Goal: Task Accomplishment & Management: Complete application form

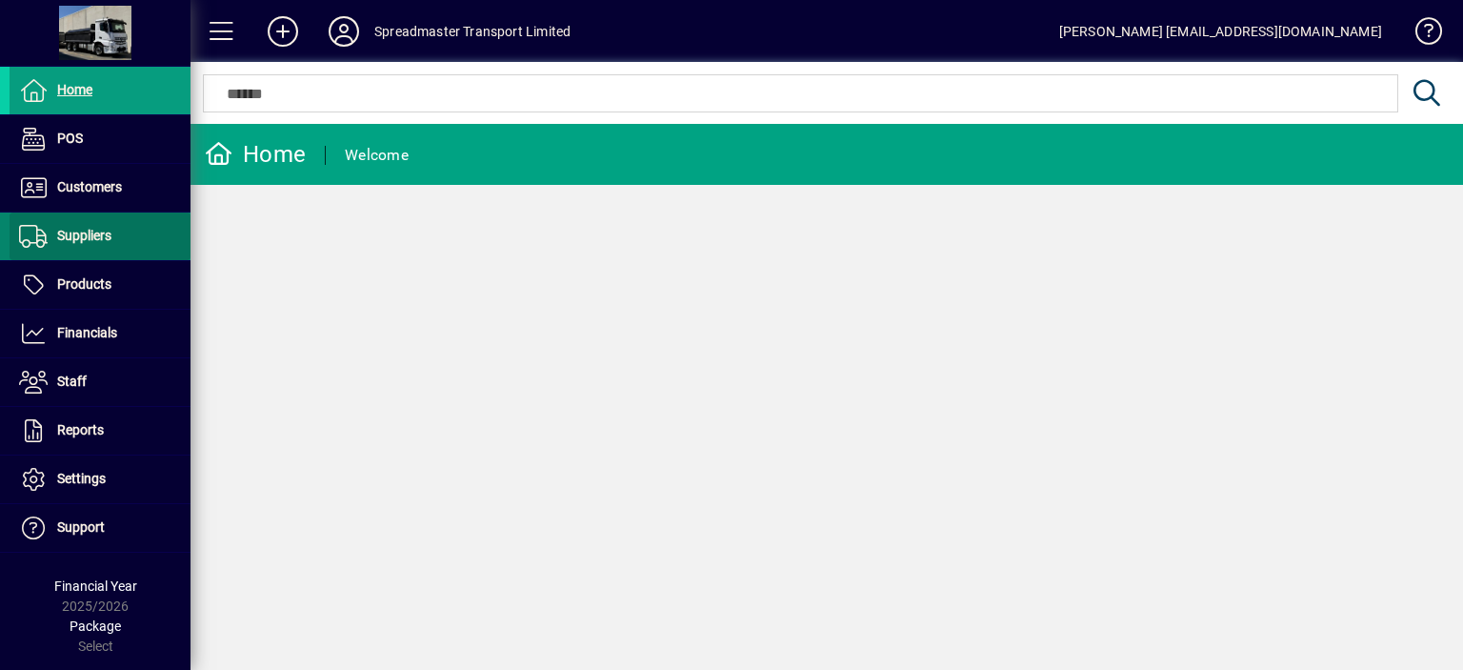
click at [97, 235] on span "Suppliers" at bounding box center [84, 235] width 54 height 15
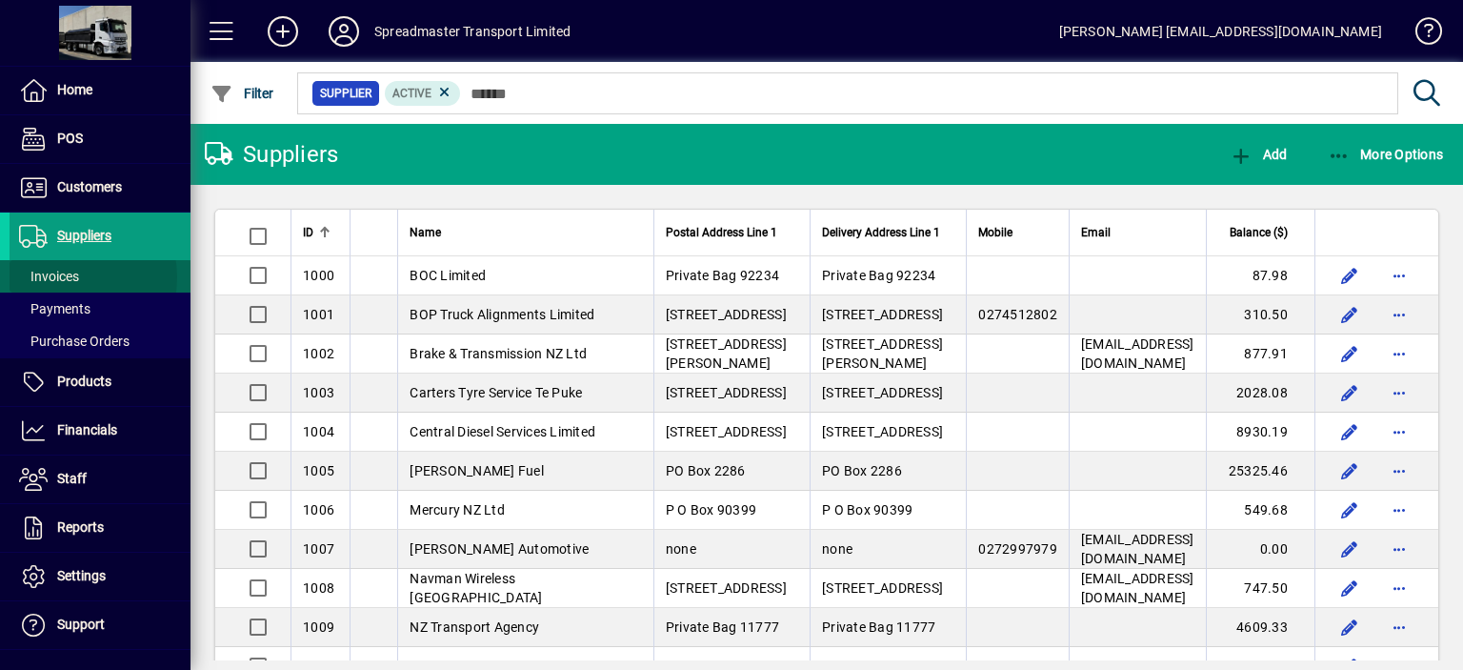
click at [60, 276] on span "Invoices" at bounding box center [49, 276] width 60 height 15
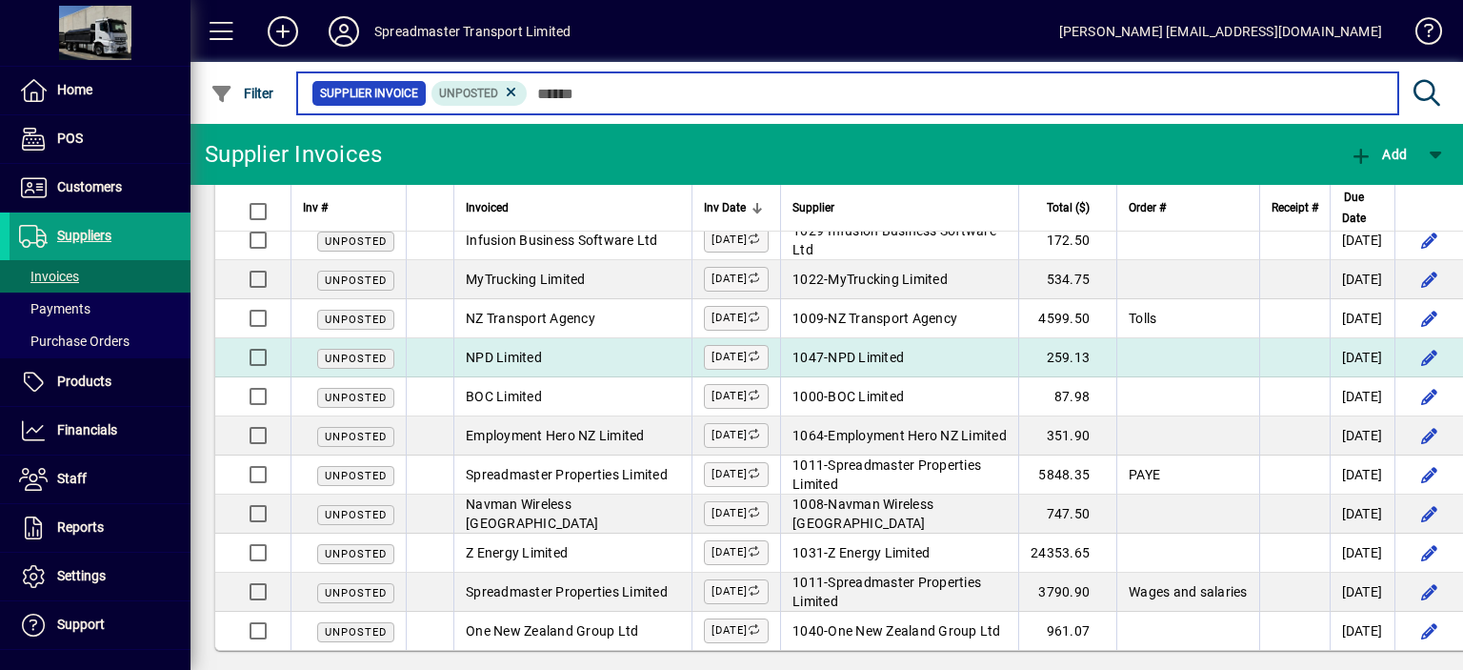
scroll to position [46, 0]
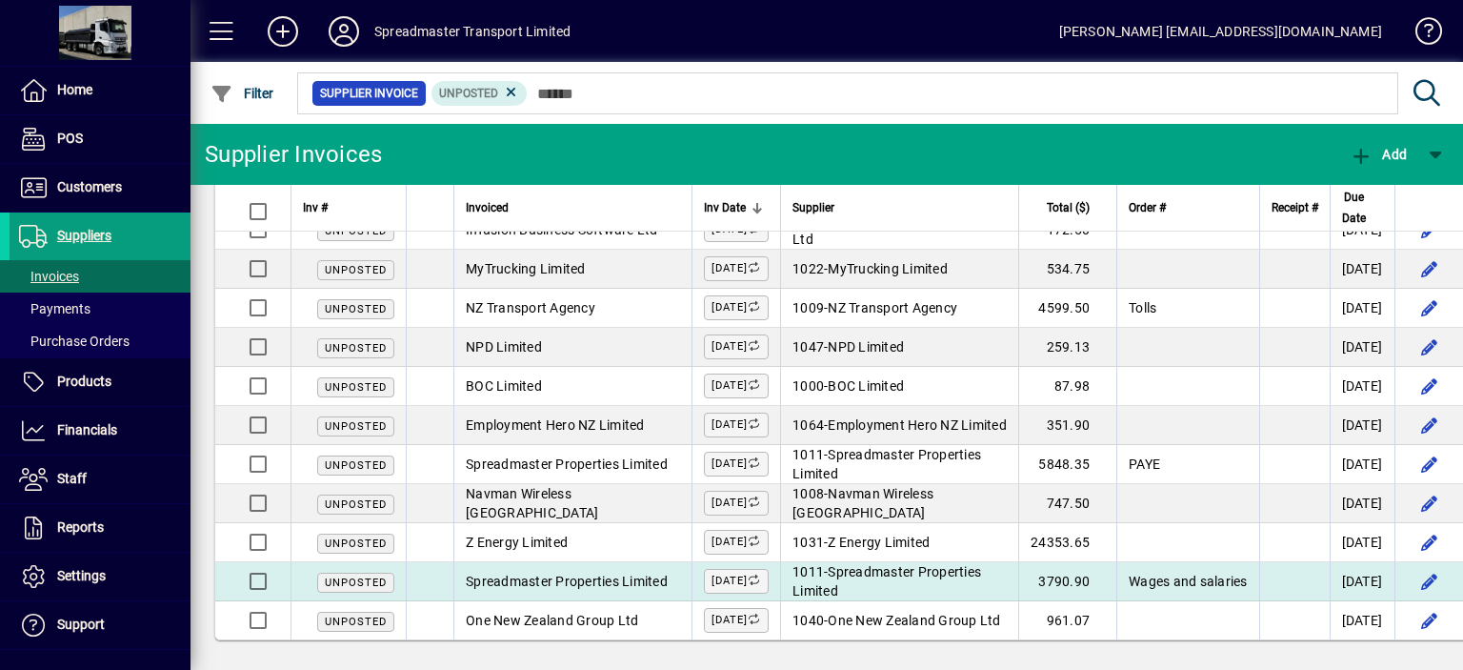
click at [894, 566] on span "Spreadmaster Properties Limited" at bounding box center [887, 581] width 189 height 34
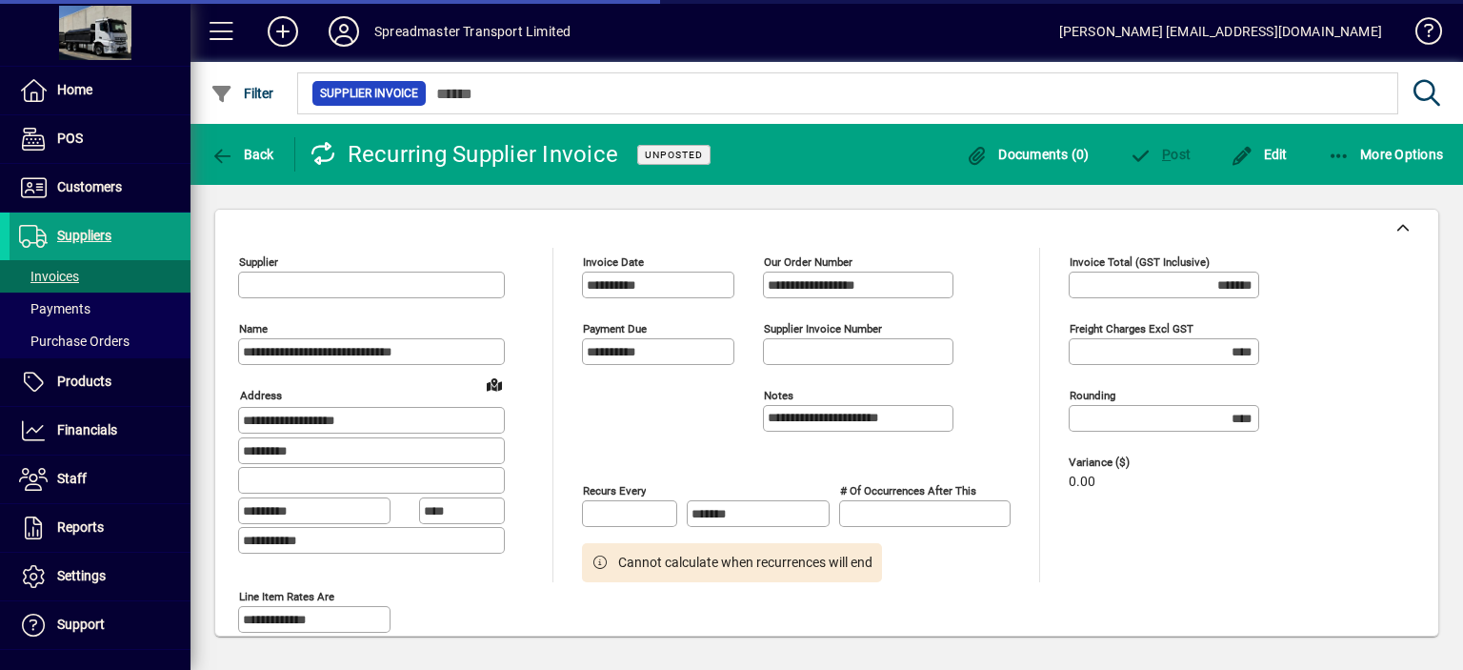
type input "**********"
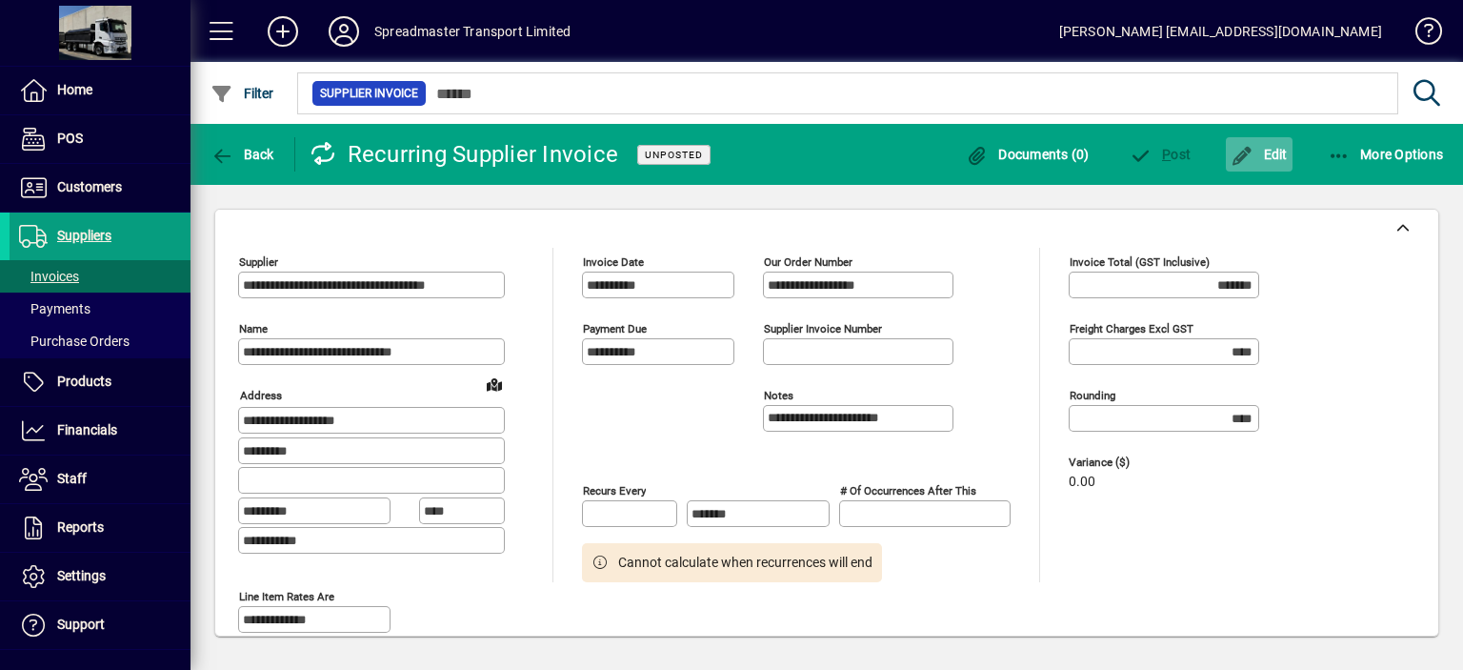
click at [1277, 155] on span "Edit" at bounding box center [1259, 154] width 57 height 15
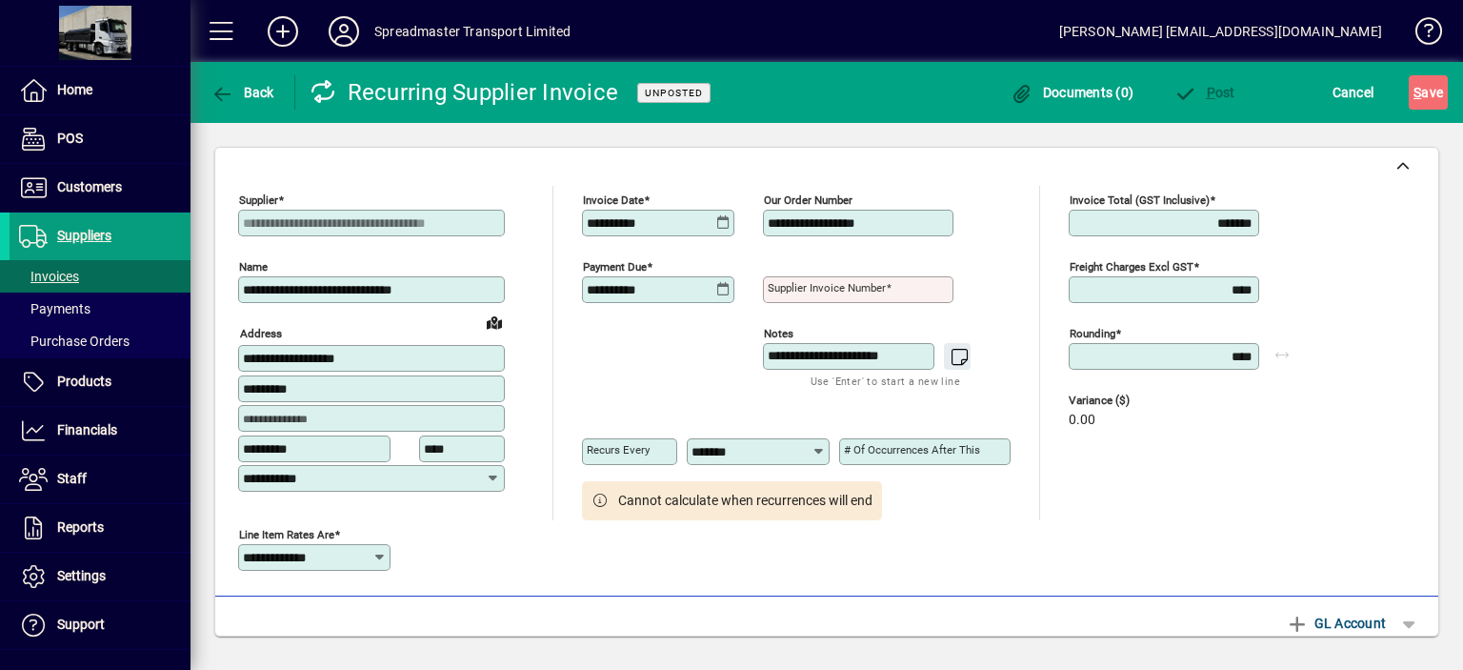
click at [775, 288] on mat-label "Supplier invoice number" at bounding box center [827, 287] width 118 height 13
click at [775, 288] on input "Supplier invoice number" at bounding box center [860, 289] width 185 height 15
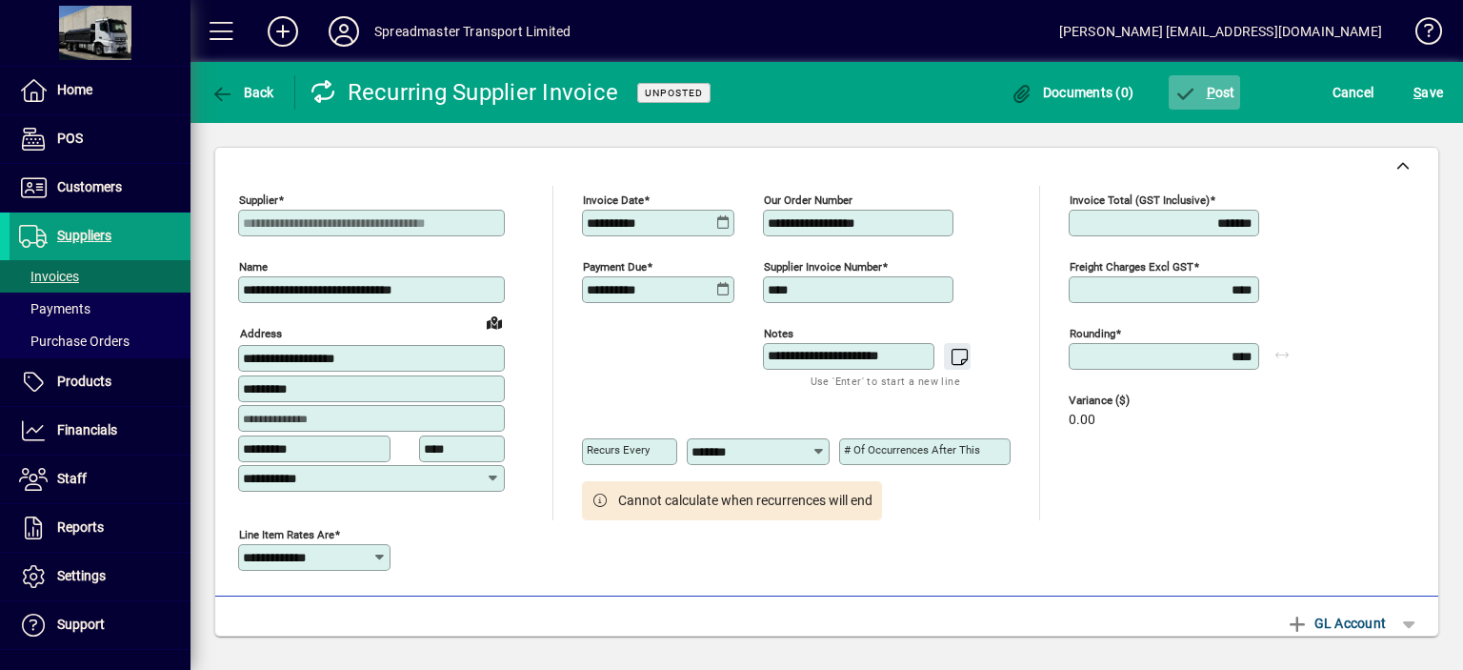
type input "****"
click at [1221, 91] on span "P ost" at bounding box center [1205, 92] width 62 height 15
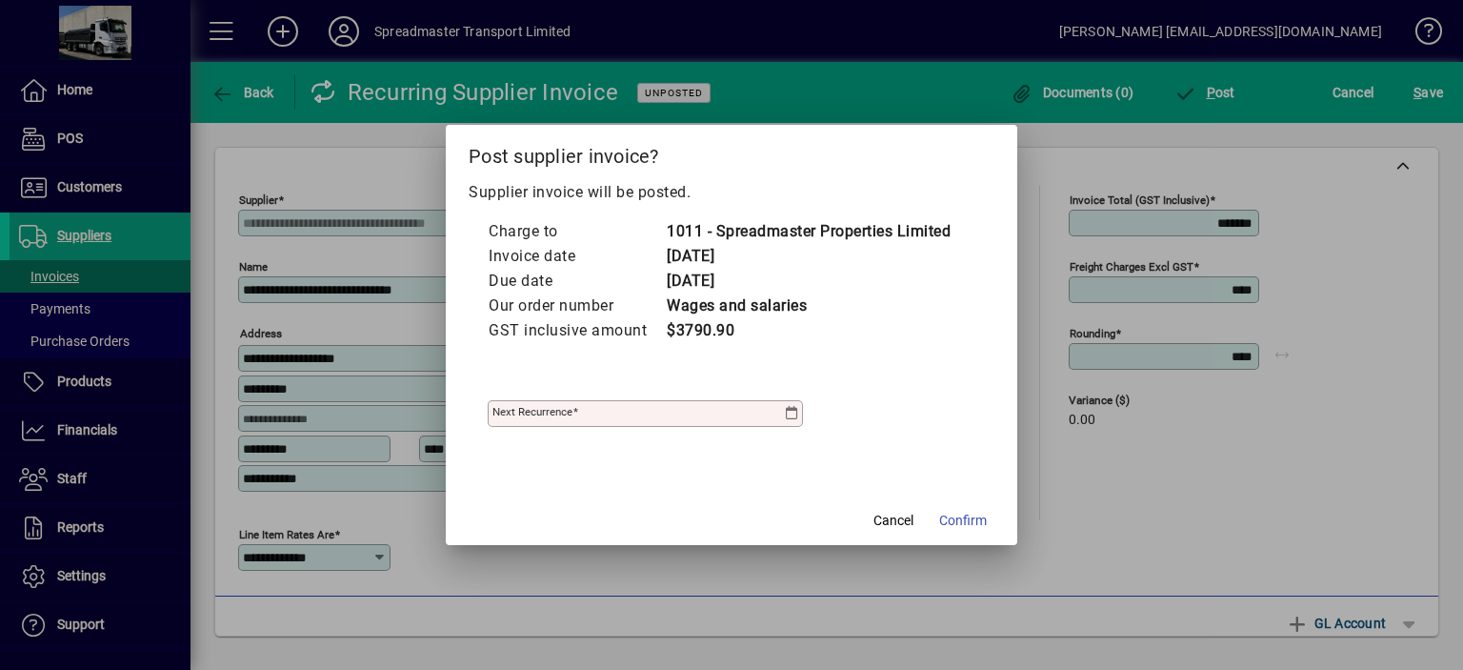
click at [789, 414] on icon at bounding box center [791, 413] width 15 height 15
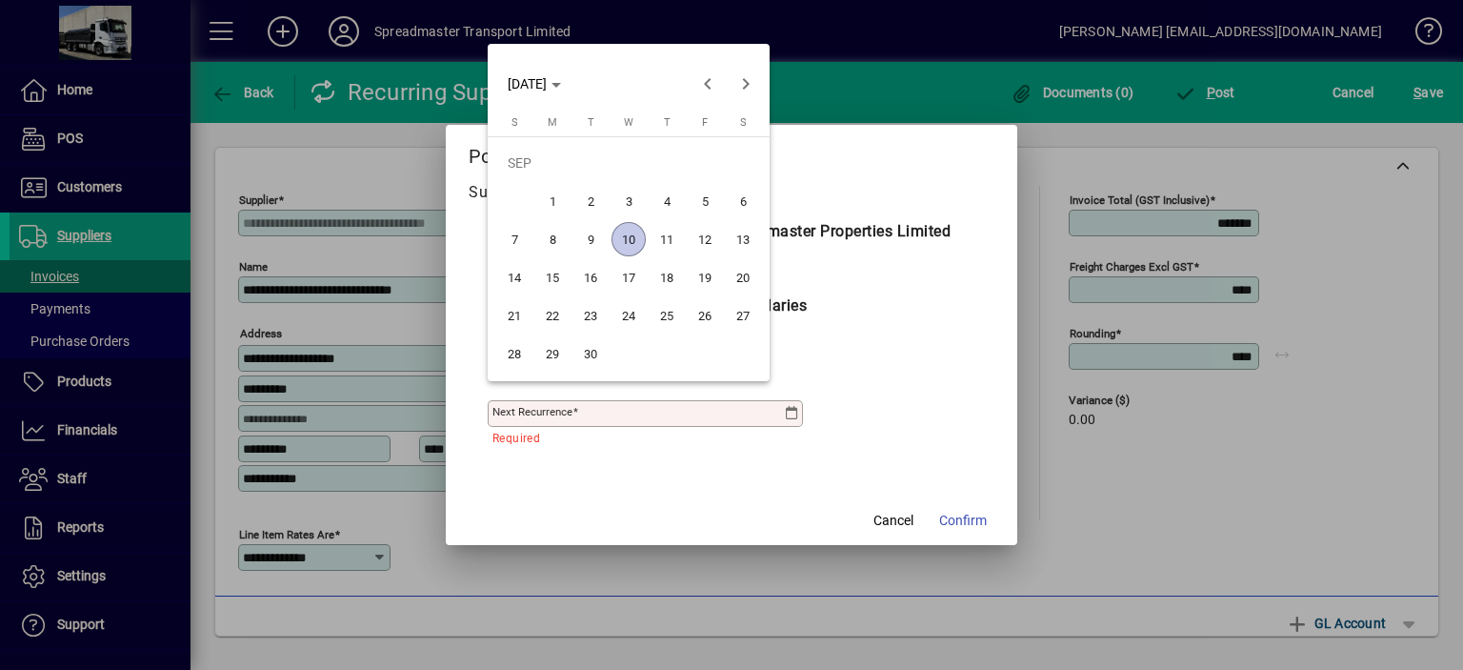
click at [623, 314] on span "24" at bounding box center [629, 315] width 34 height 34
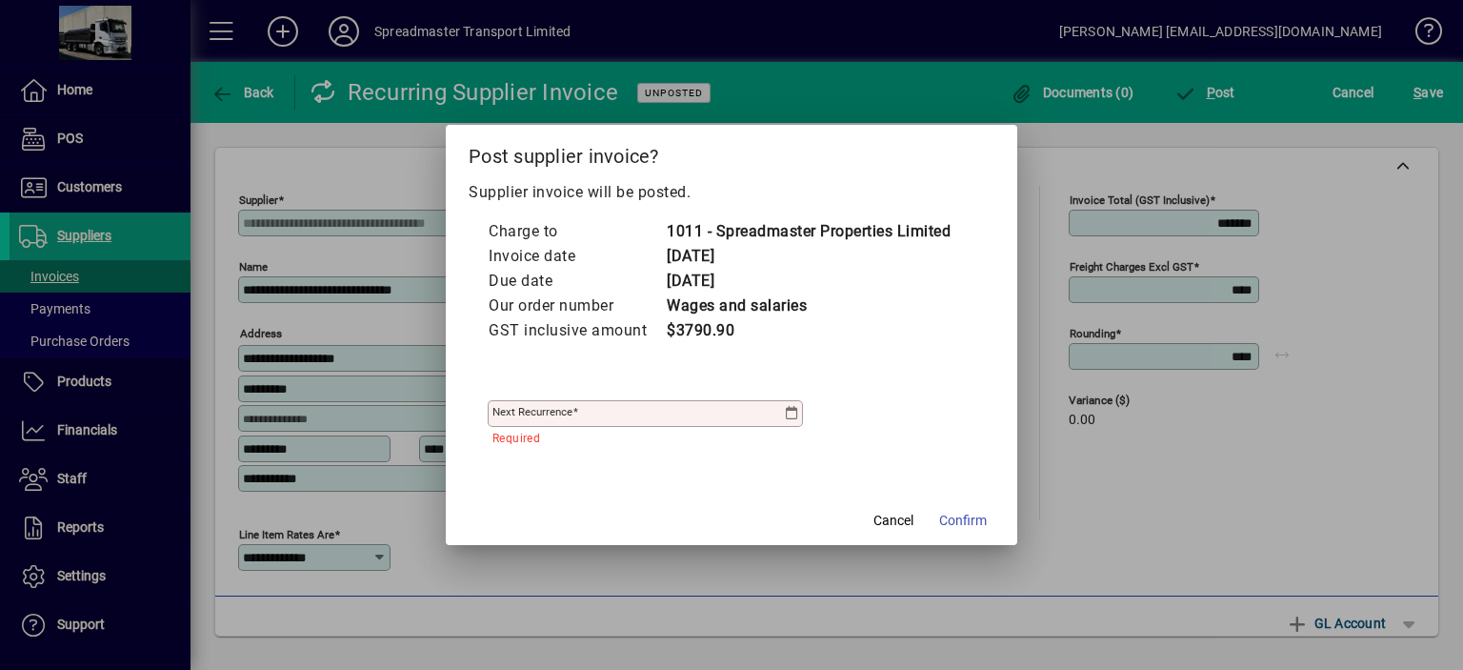
type input "**********"
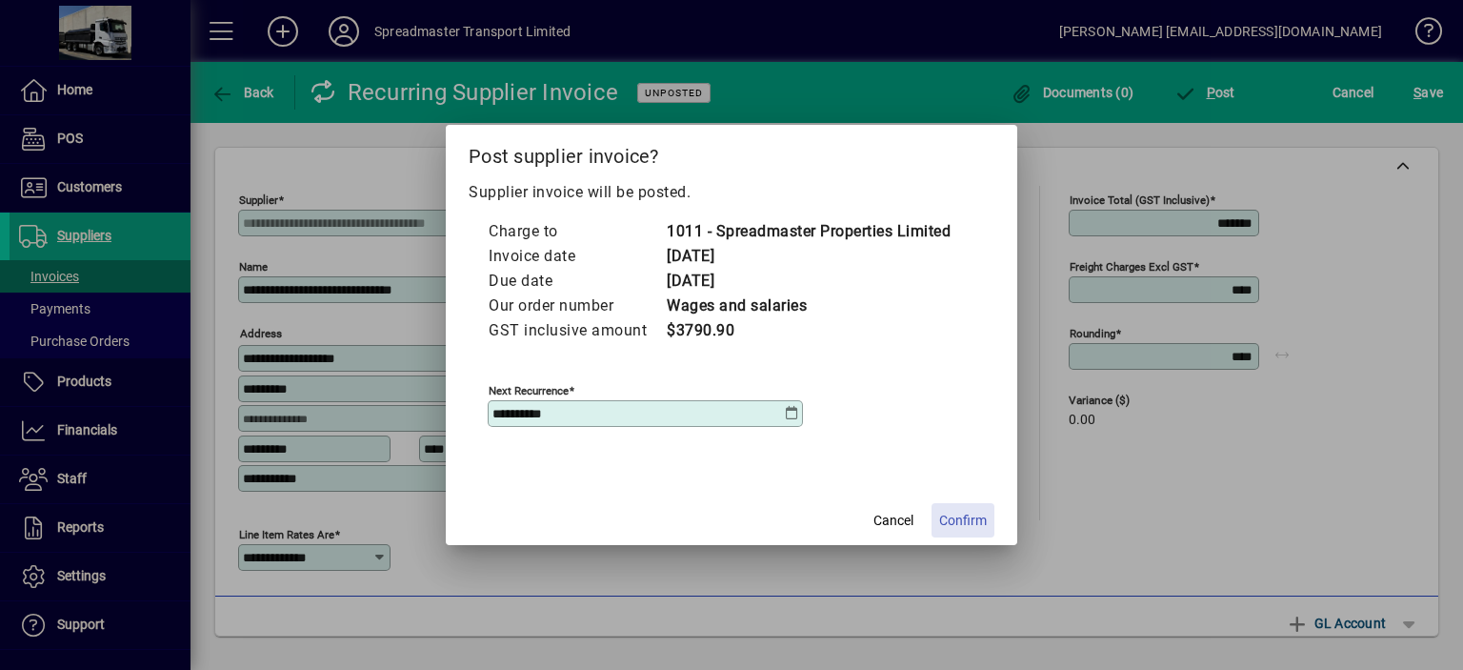
click at [963, 519] on span "Confirm" at bounding box center [963, 521] width 48 height 20
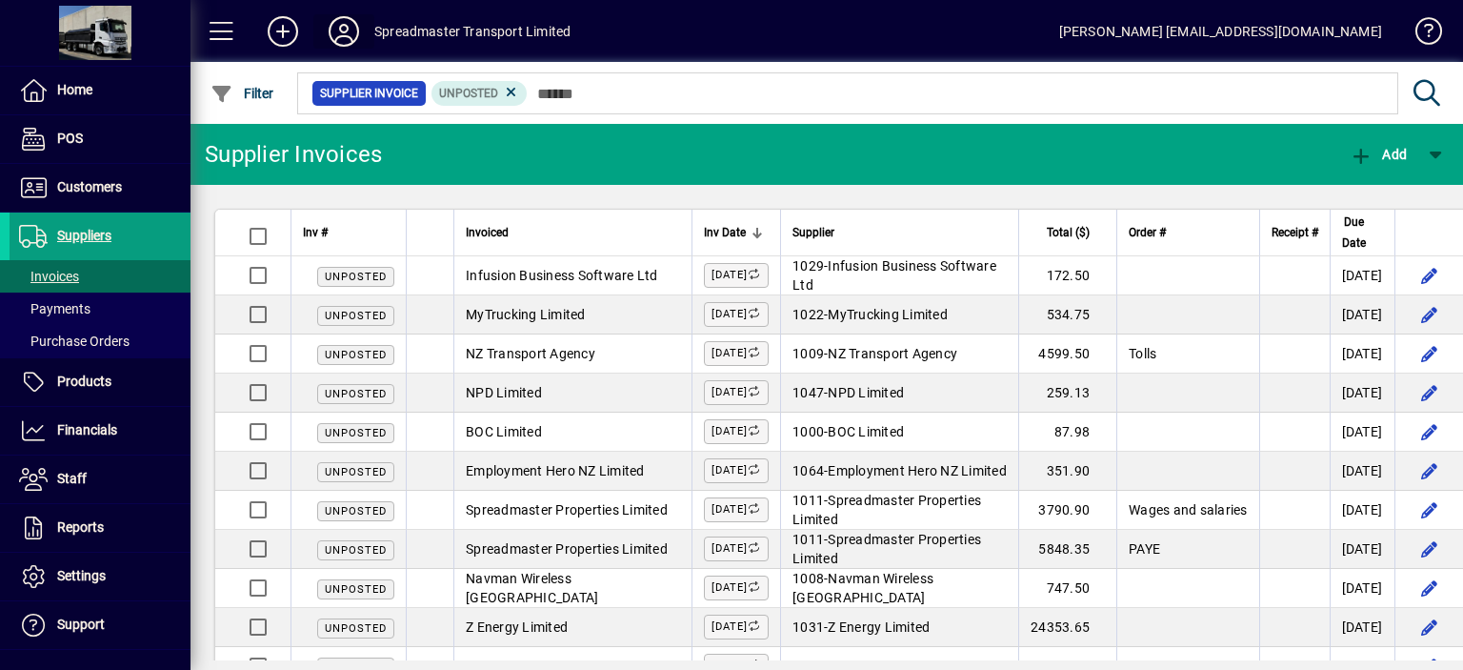
click at [343, 26] on icon at bounding box center [344, 31] width 38 height 30
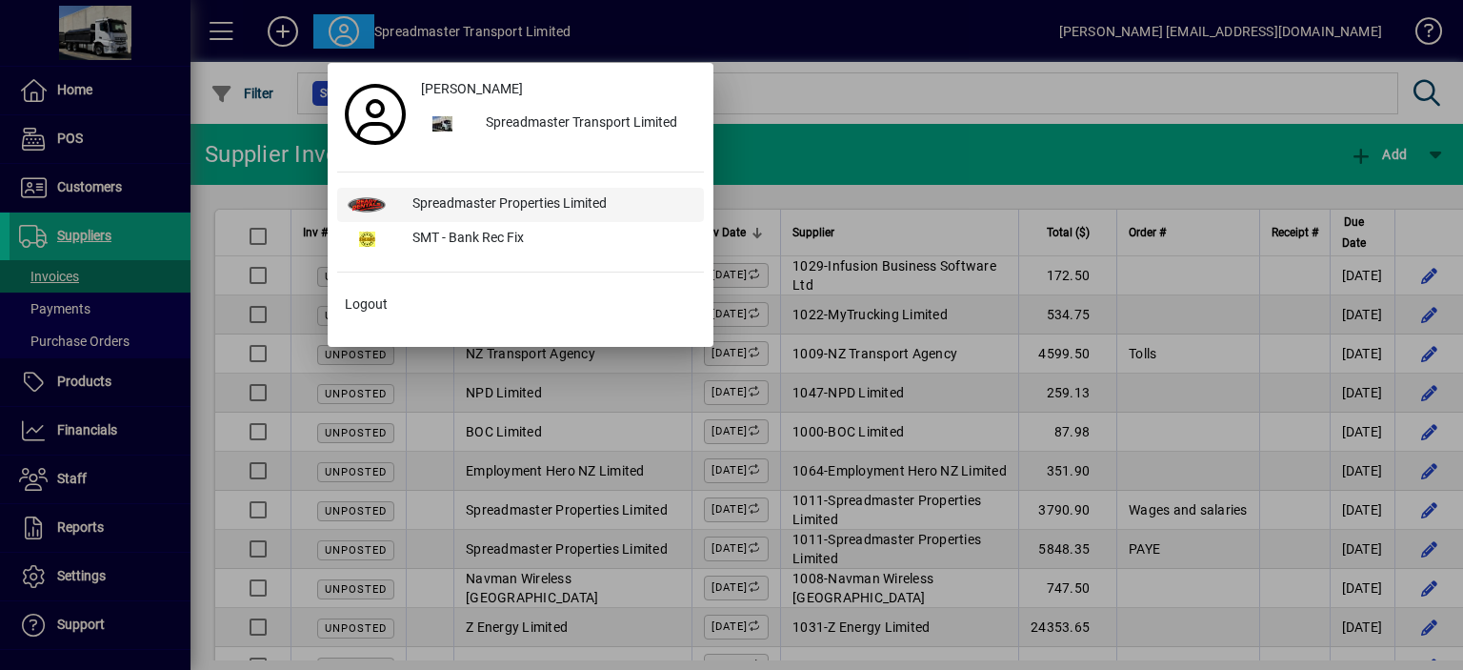
click at [465, 196] on div "Spreadmaster Properties Limited" at bounding box center [550, 205] width 307 height 34
